Goal: Task Accomplishment & Management: Use online tool/utility

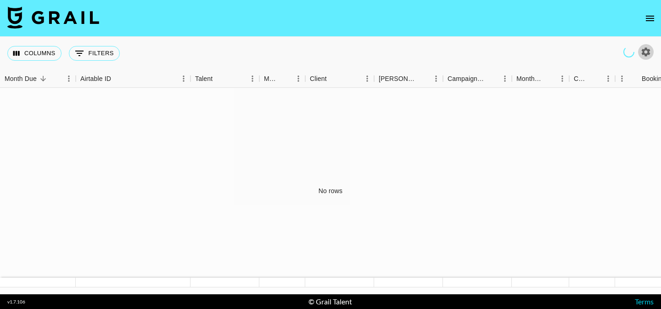
click at [647, 53] on icon "button" at bounding box center [646, 51] width 9 height 9
select select "[DATE]"
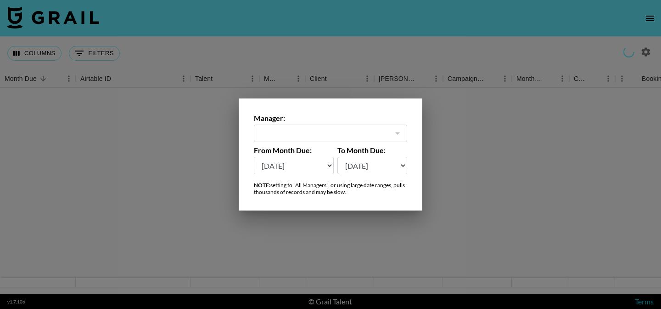
click at [404, 135] on div "​" at bounding box center [330, 132] width 153 height 17
click at [473, 111] on div at bounding box center [330, 154] width 661 height 309
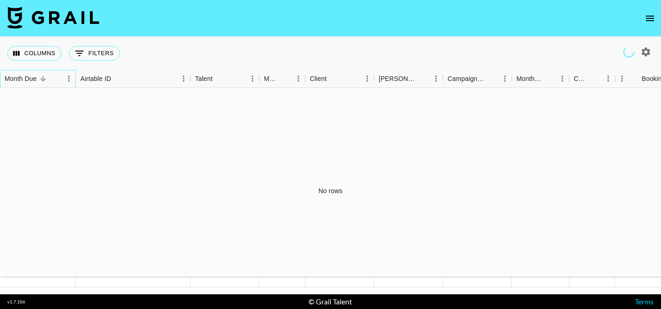
click at [20, 81] on div "Month Due" at bounding box center [21, 79] width 32 height 18
click at [92, 82] on div "Airtable ID" at bounding box center [95, 79] width 31 height 18
click at [52, 53] on button "Columns" at bounding box center [34, 53] width 54 height 15
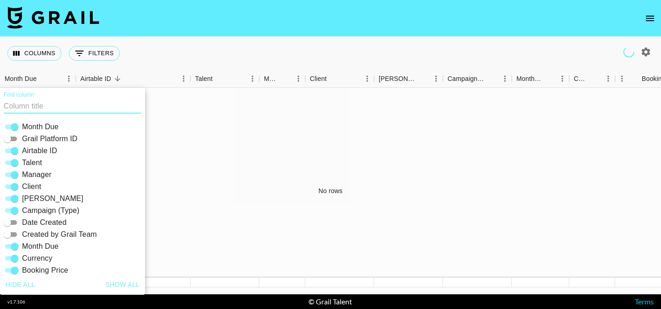
click at [17, 138] on input "Grail Platform ID" at bounding box center [7, 138] width 33 height 11
checkbox input "true"
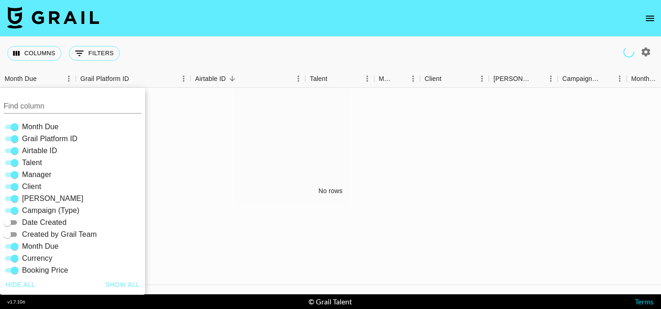
click at [17, 224] on input "Date Created" at bounding box center [7, 222] width 33 height 11
checkbox input "true"
click at [17, 238] on input "Created by Grail Team" at bounding box center [7, 234] width 33 height 11
checkbox input "true"
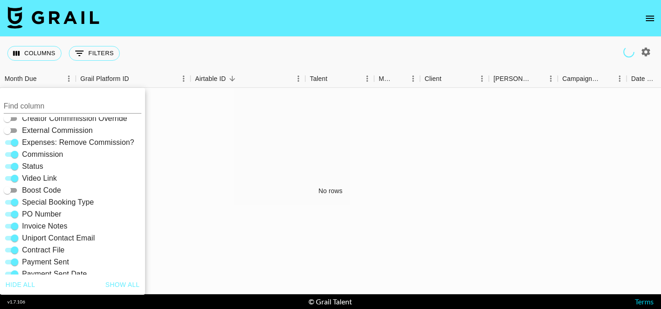
scroll to position [197, 0]
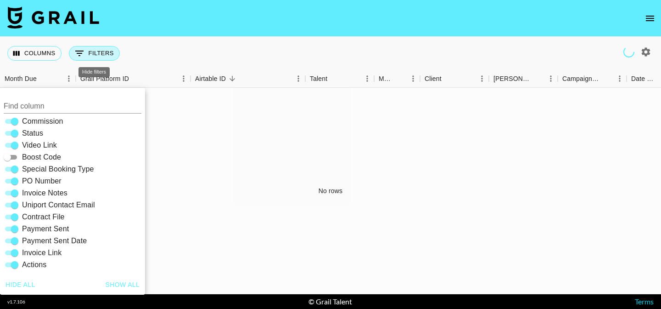
click at [89, 58] on button "0 Filters" at bounding box center [94, 53] width 51 height 15
select select "managerIds"
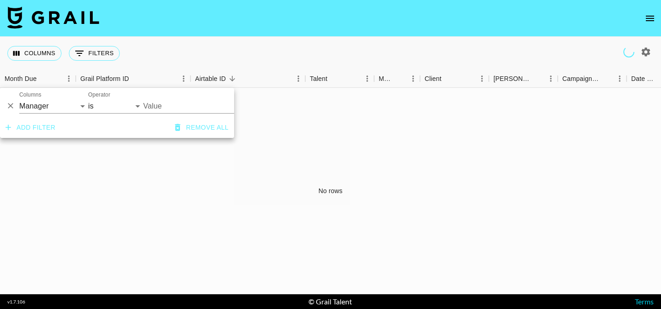
click at [167, 105] on input "Value" at bounding box center [205, 106] width 124 height 14
click at [177, 56] on div "Columns 0 Filters + Booking" at bounding box center [330, 53] width 661 height 33
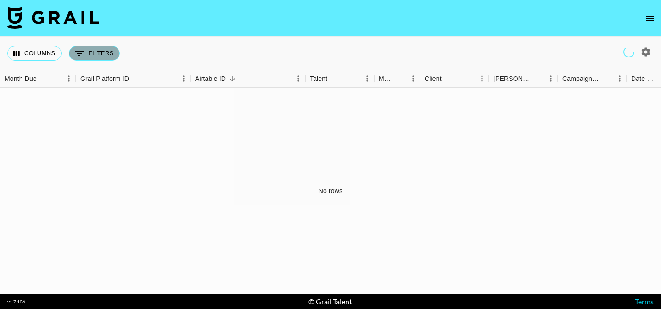
click at [101, 54] on button "0 Filters" at bounding box center [94, 53] width 51 height 15
select select "managerIds"
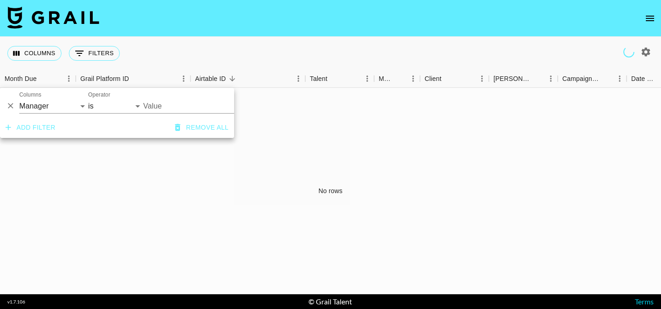
click at [37, 131] on button "Add filter" at bounding box center [30, 127] width 57 height 17
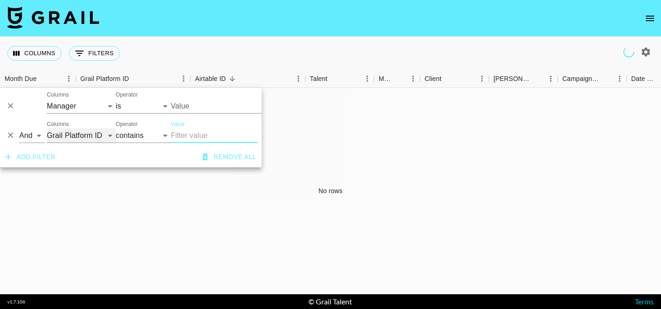
click at [108, 135] on select "Grail Platform ID Airtable ID Talent Manager Client [PERSON_NAME] Campaign (Typ…" at bounding box center [81, 135] width 69 height 15
select select "managerIds"
click at [47, 128] on select "Grail Platform ID Airtable ID Talent Manager Client [PERSON_NAME] Campaign (Typ…" at bounding box center [81, 135] width 69 height 15
select select "is"
click at [152, 135] on select "is is not is any of is not any of" at bounding box center [143, 135] width 55 height 15
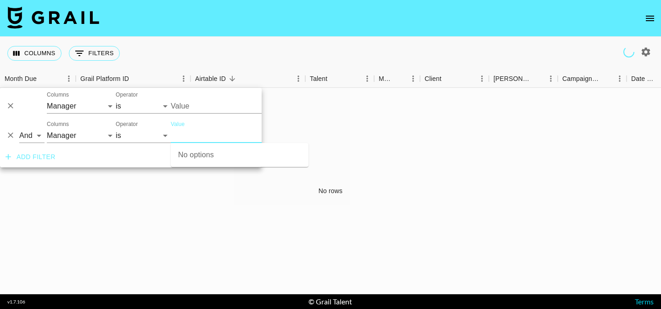
click at [191, 135] on input "Value" at bounding box center [233, 135] width 124 height 14
click at [11, 135] on icon "Delete" at bounding box center [11, 136] width 6 height 6
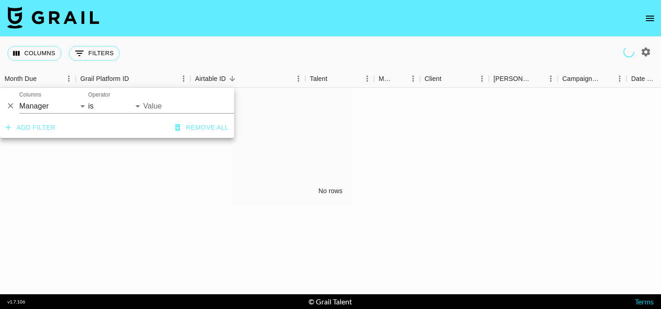
click at [163, 38] on div "Columns 0 Filters + Booking" at bounding box center [330, 53] width 661 height 33
